Goal: Check status: Check status

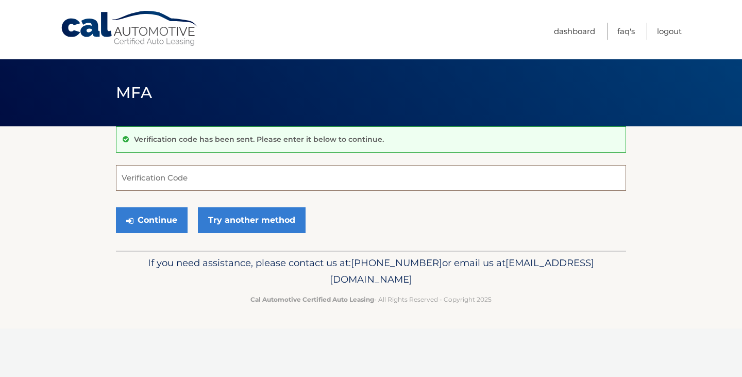
click at [165, 175] on input "Verification Code" at bounding box center [371, 178] width 510 height 26
type input "904838"
click at [160, 219] on button "Continue" at bounding box center [152, 220] width 72 height 26
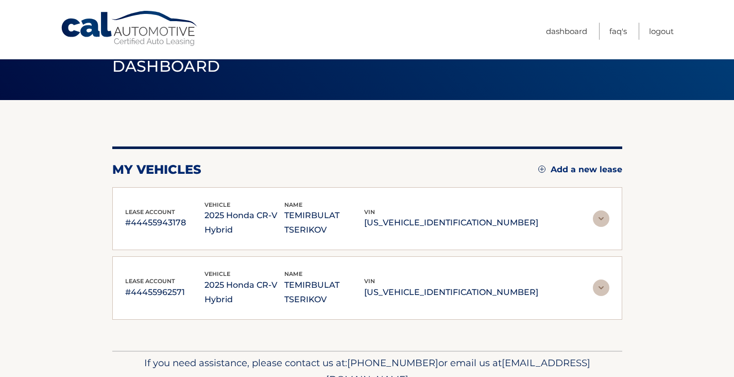
scroll to position [34, 0]
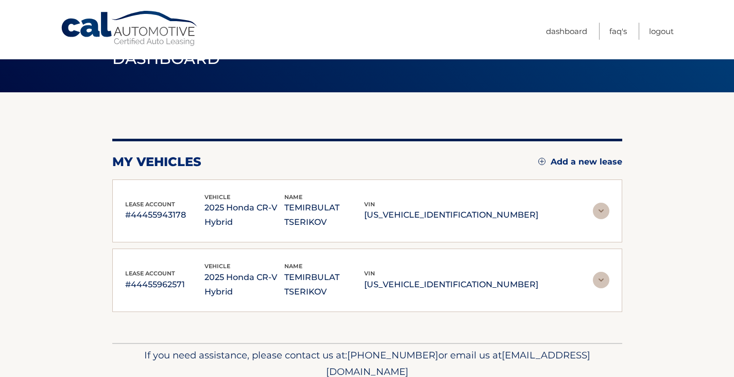
drag, startPoint x: 500, startPoint y: 214, endPoint x: 522, endPoint y: 213, distance: 22.2
click at [522, 213] on p "[US_VEHICLE_IDENTIFICATION_NUMBER]" at bounding box center [451, 215] width 174 height 14
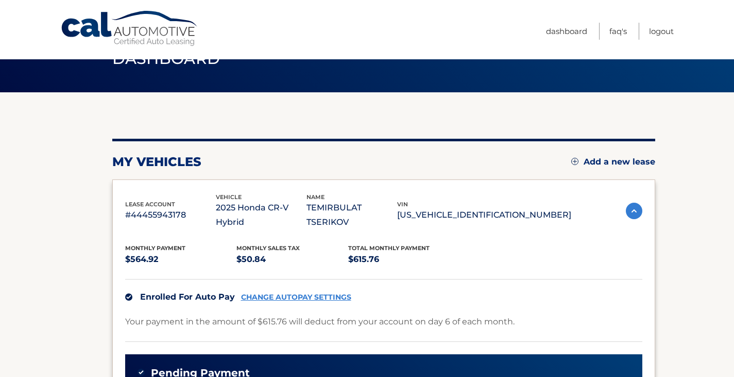
click at [489, 243] on div "Monthly Payment $564.92 Monthly sales Tax $50.84 Total Monthly Payment $615.76" at bounding box center [348, 254] width 446 height 23
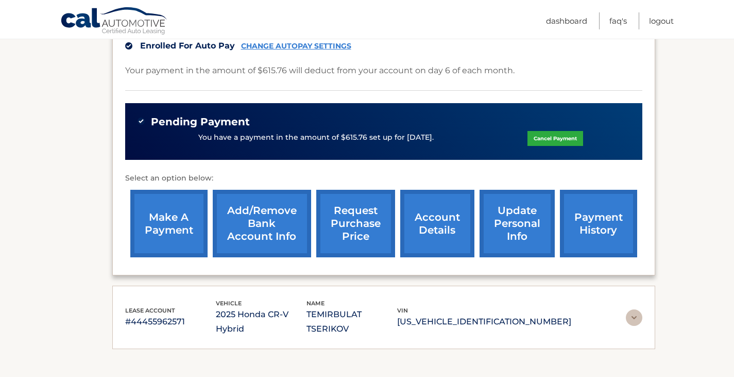
scroll to position [292, 0]
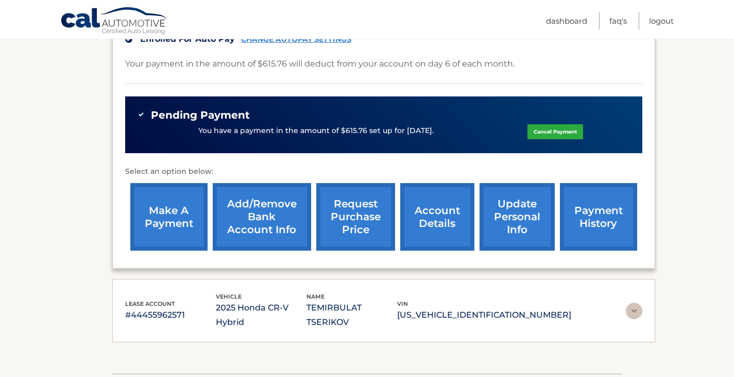
click at [631, 302] on img at bounding box center [634, 310] width 16 height 16
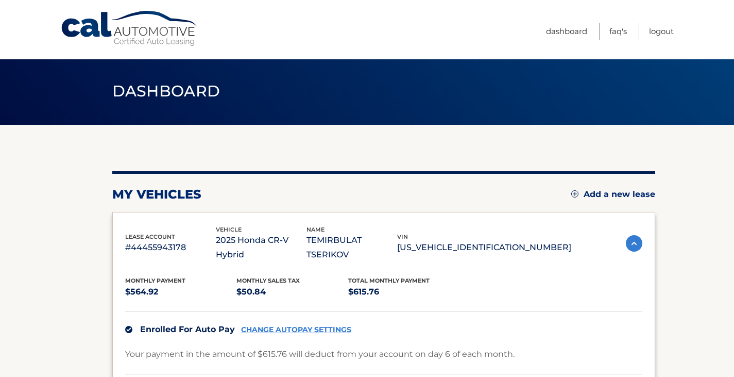
scroll to position [0, 0]
